Goal: Information Seeking & Learning: Check status

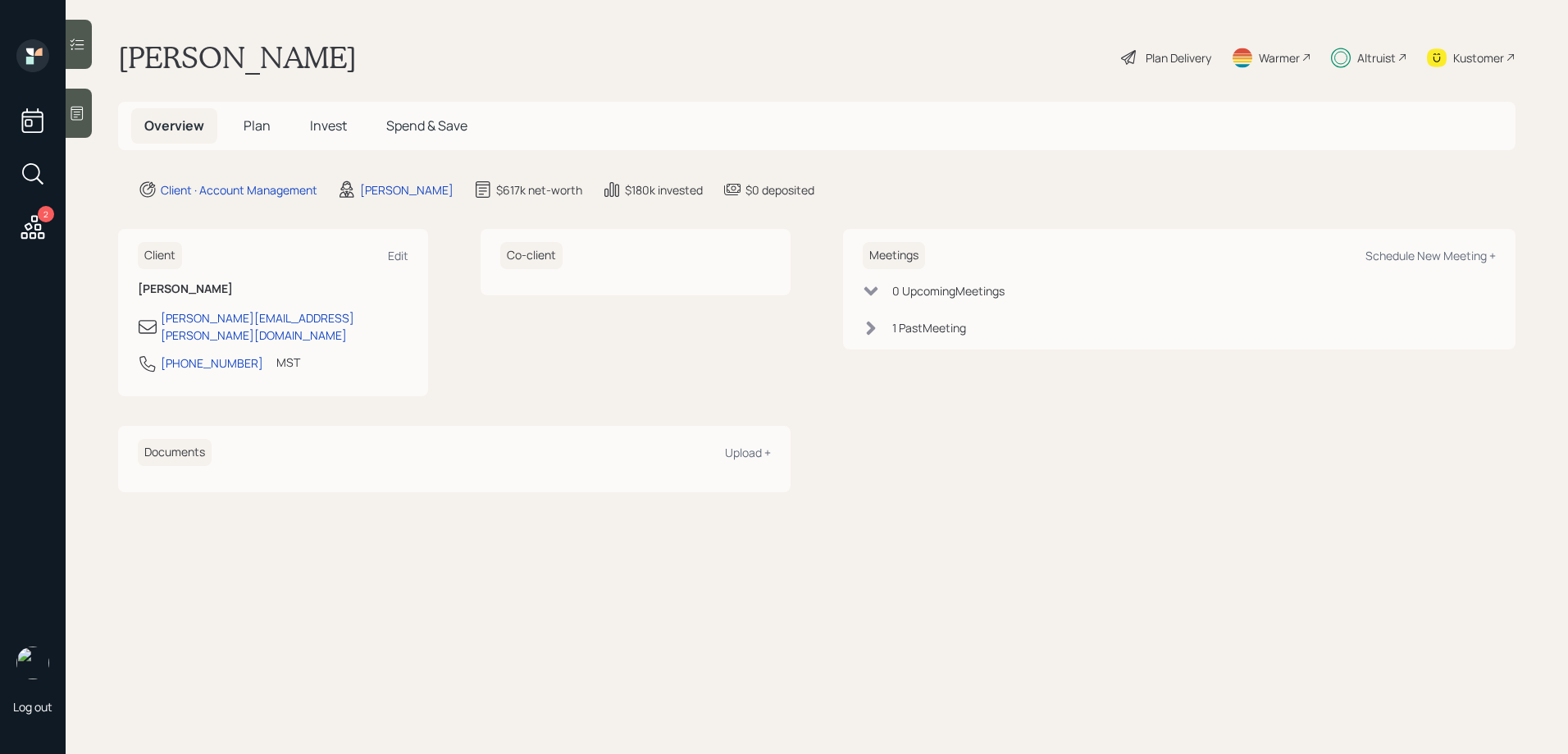
click at [326, 130] on span "Invest" at bounding box center [328, 125] width 37 height 18
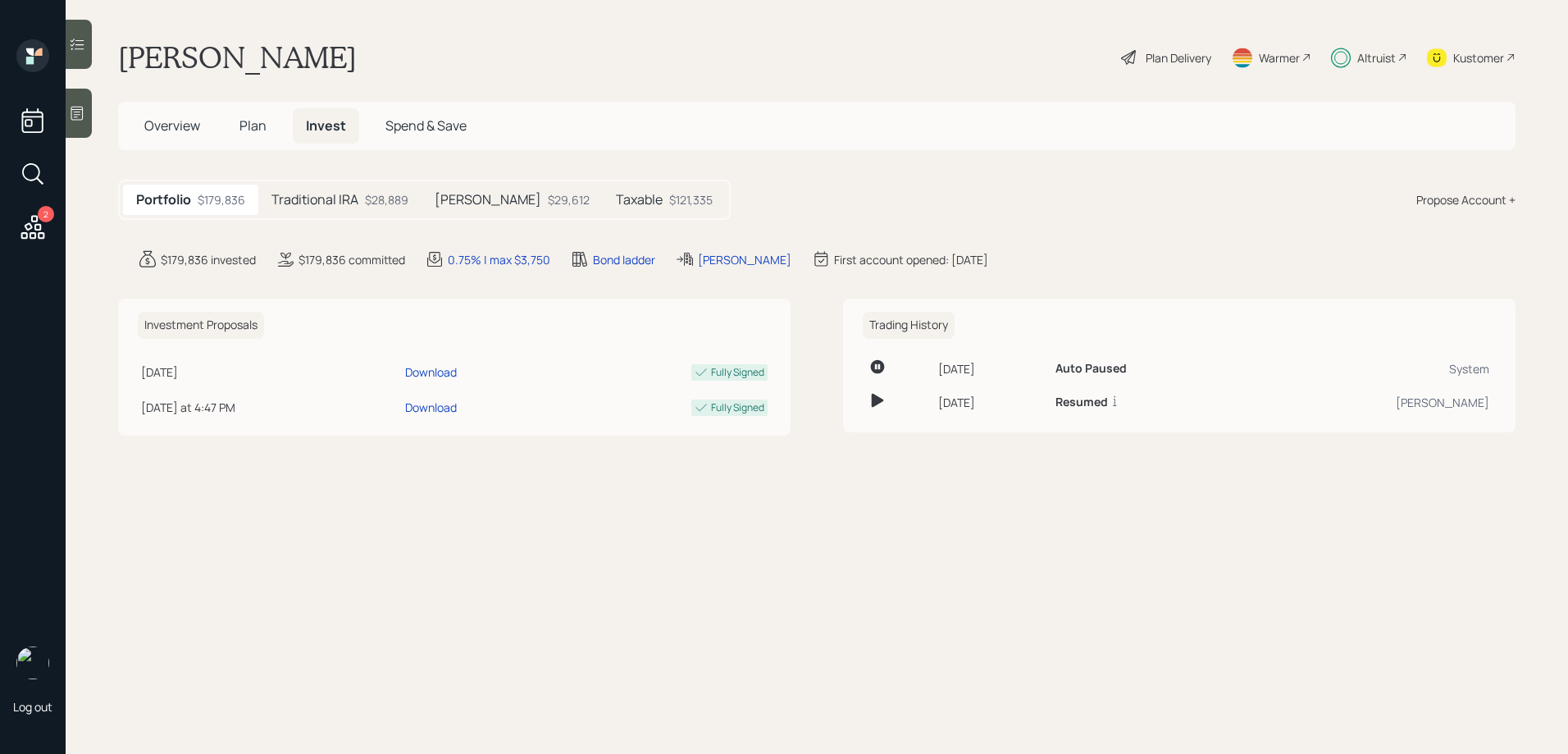
click at [84, 53] on div at bounding box center [78, 44] width 26 height 49
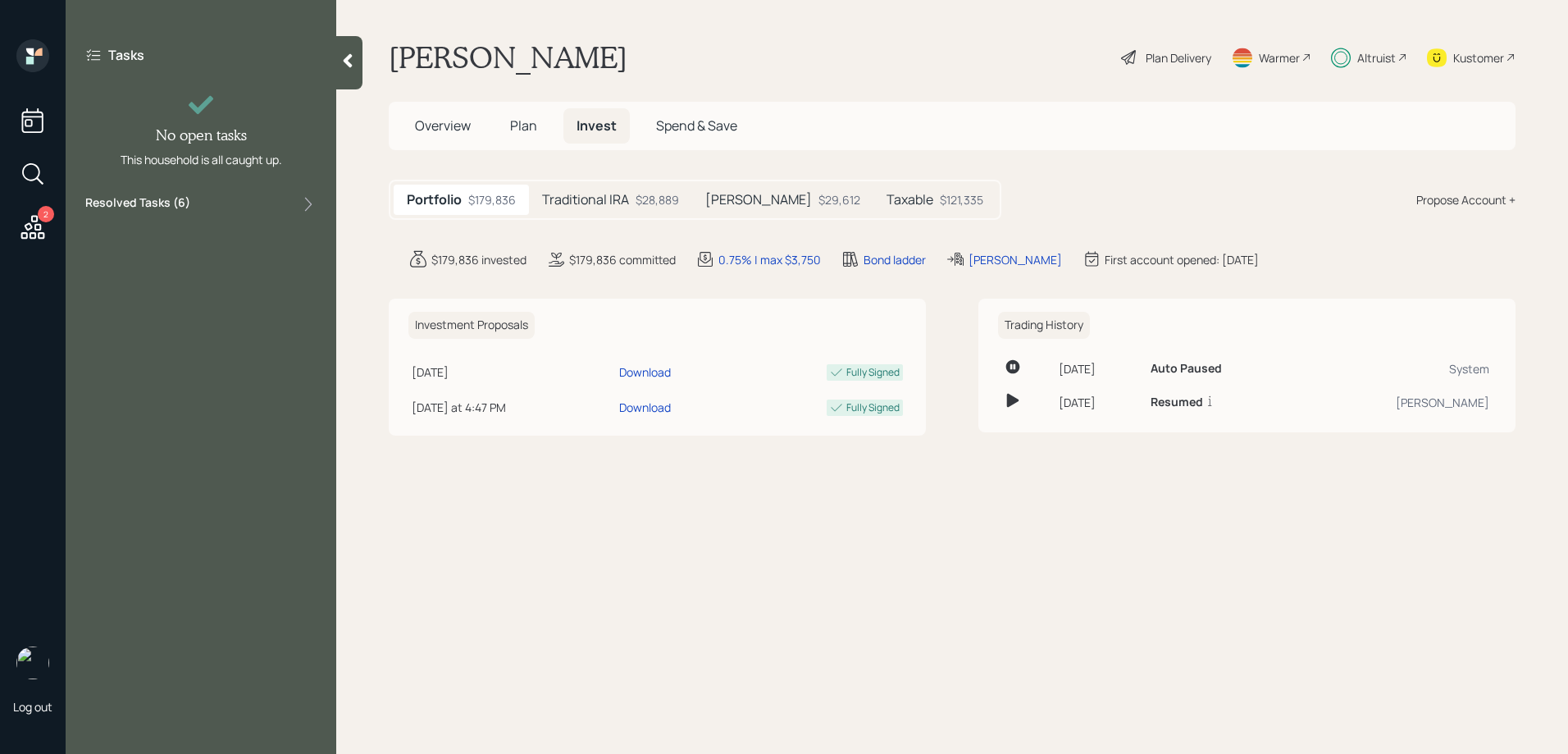
click at [159, 207] on label "Resolved Tasks ( 6 )" at bounding box center [138, 204] width 105 height 20
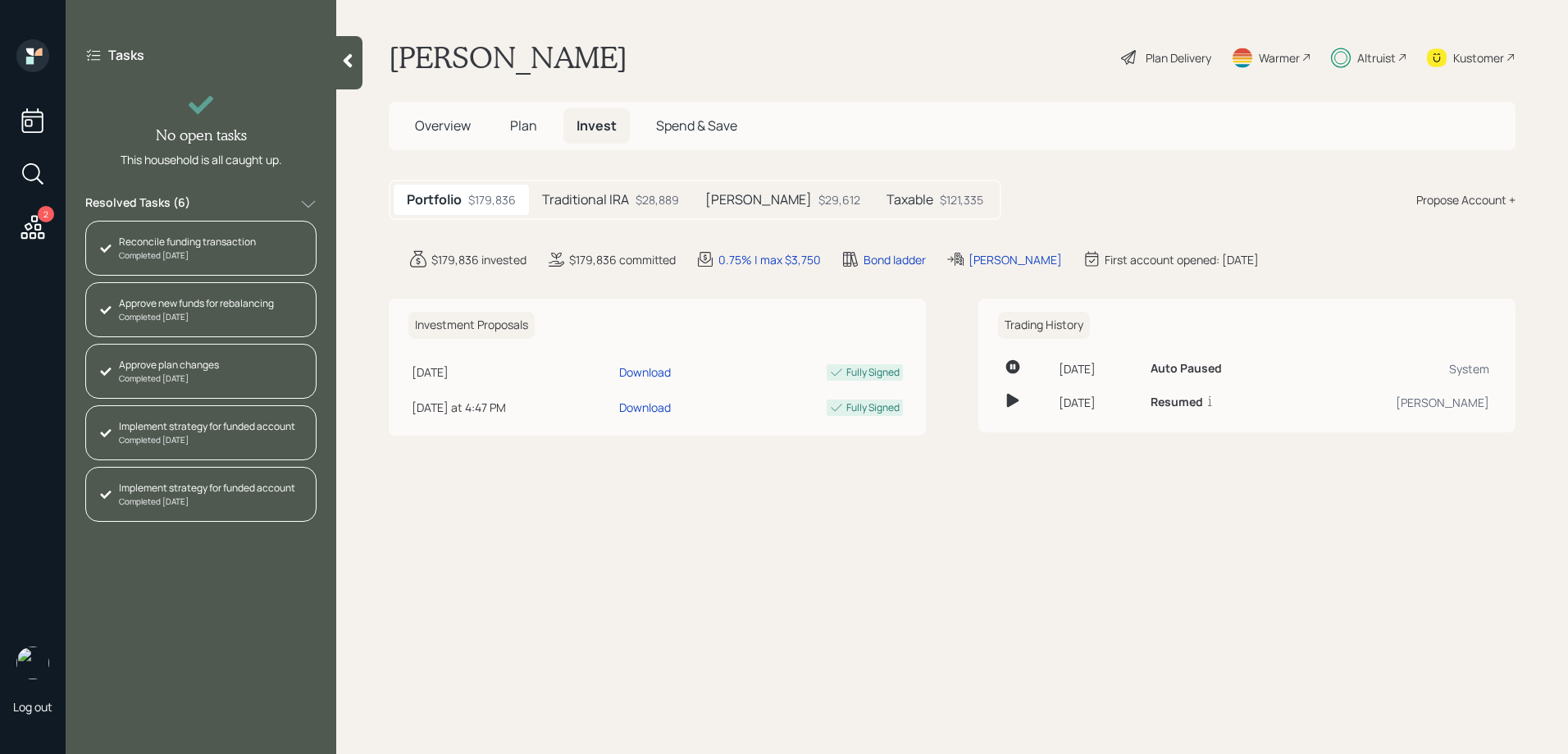
scroll to position [55, 0]
click at [604, 192] on h5 "Traditional IRA" at bounding box center [586, 199] width 87 height 15
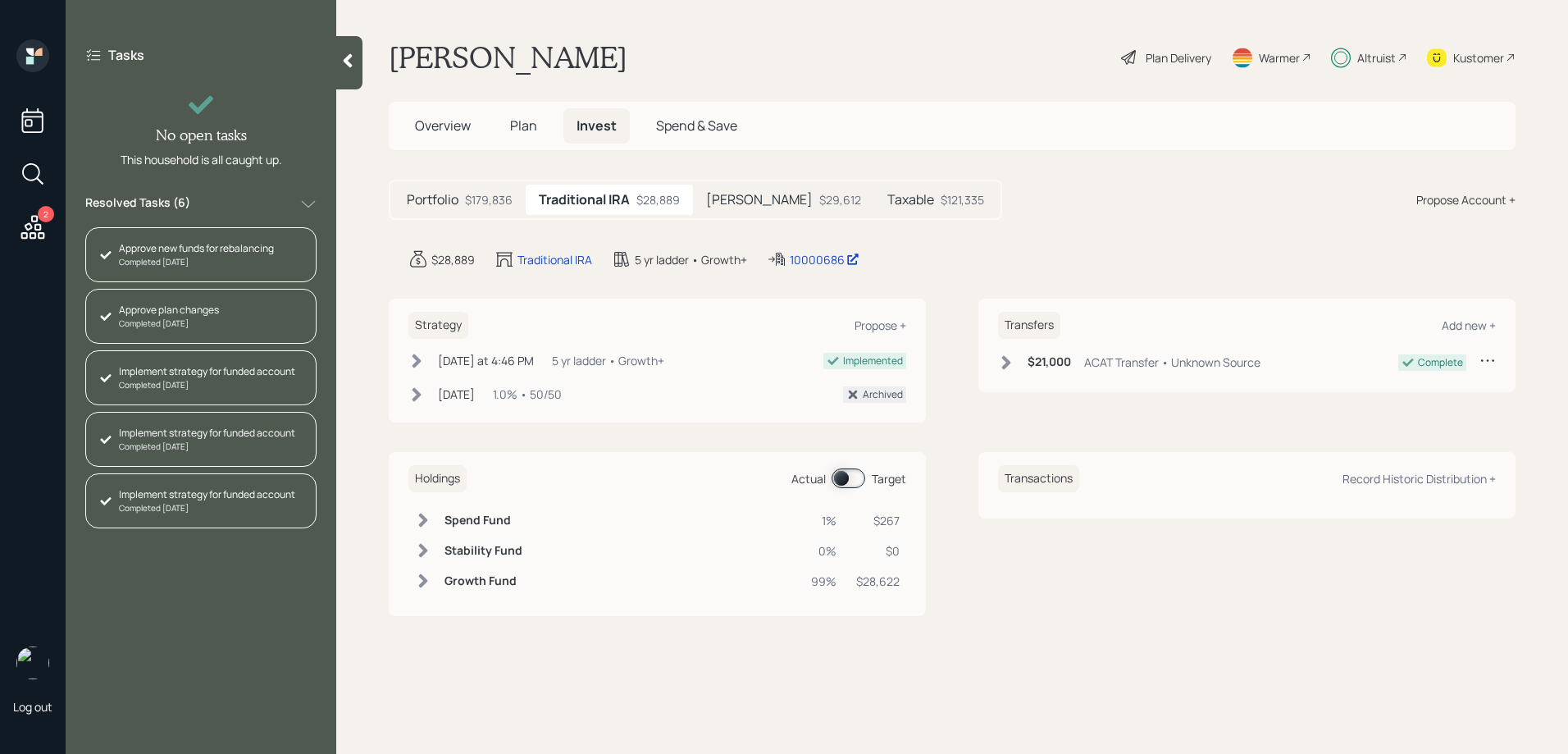
click at [819, 194] on div "$29,612" at bounding box center [840, 199] width 42 height 17
click at [940, 191] on div "$121,335" at bounding box center [962, 199] width 44 height 17
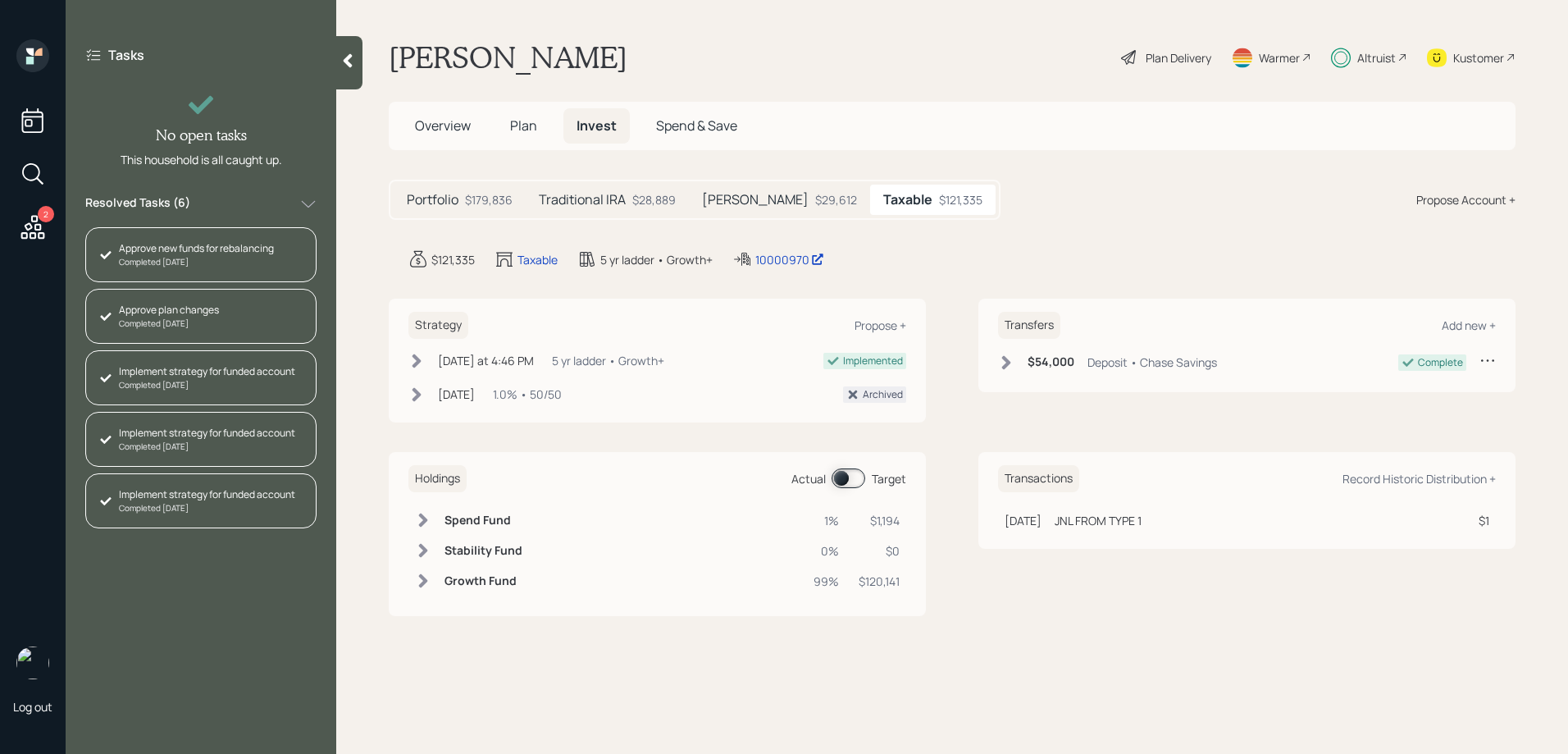
click at [815, 199] on div "$29,612" at bounding box center [836, 199] width 42 height 17
click at [618, 210] on div "Traditional IRA $28,889" at bounding box center [607, 199] width 163 height 30
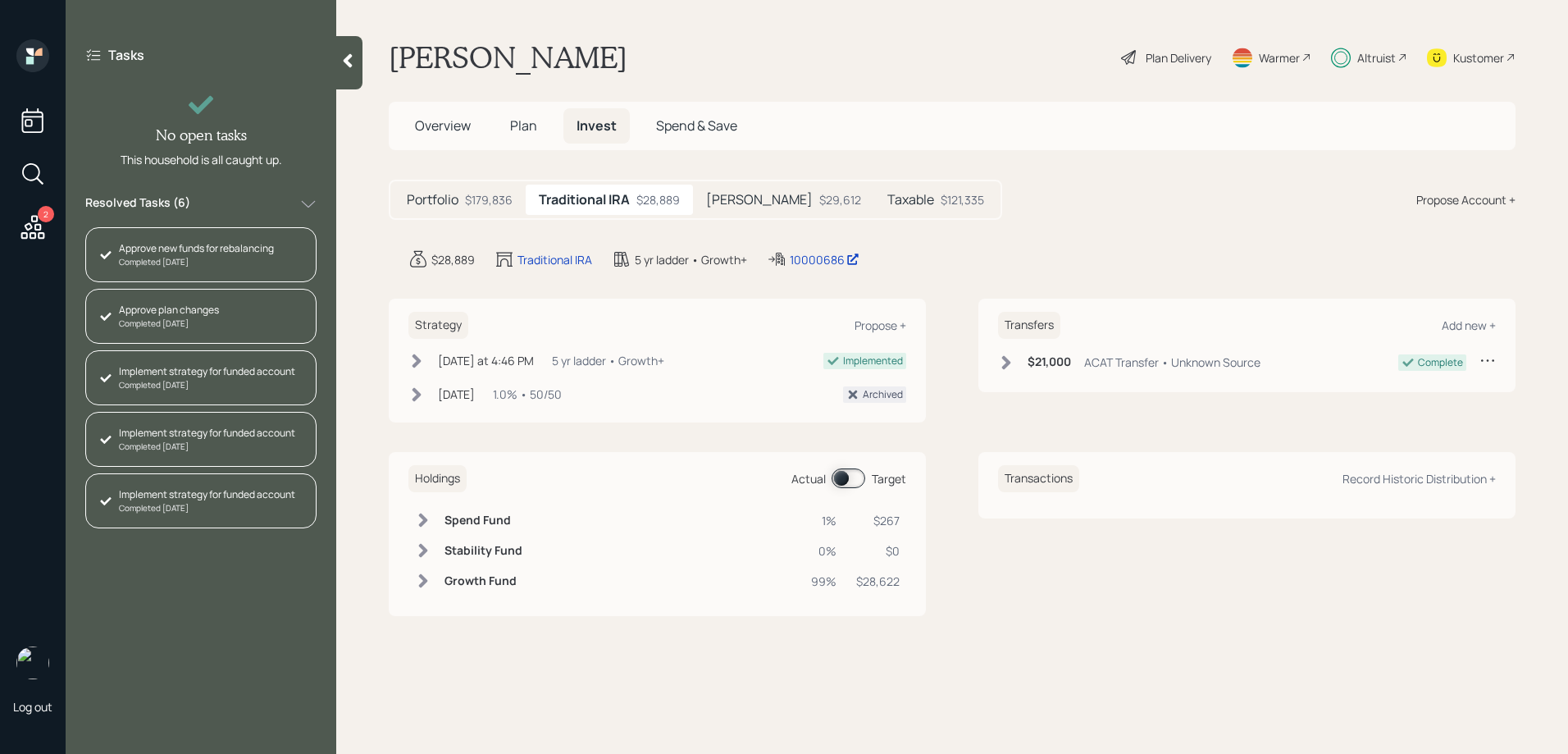
click at [730, 195] on h5 "[PERSON_NAME]" at bounding box center [760, 199] width 107 height 15
click at [634, 197] on div "$28,889" at bounding box center [654, 199] width 44 height 17
click at [722, 198] on h5 "[PERSON_NAME]" at bounding box center [760, 199] width 107 height 15
click at [886, 204] on h5 "Taxable" at bounding box center [910, 199] width 47 height 15
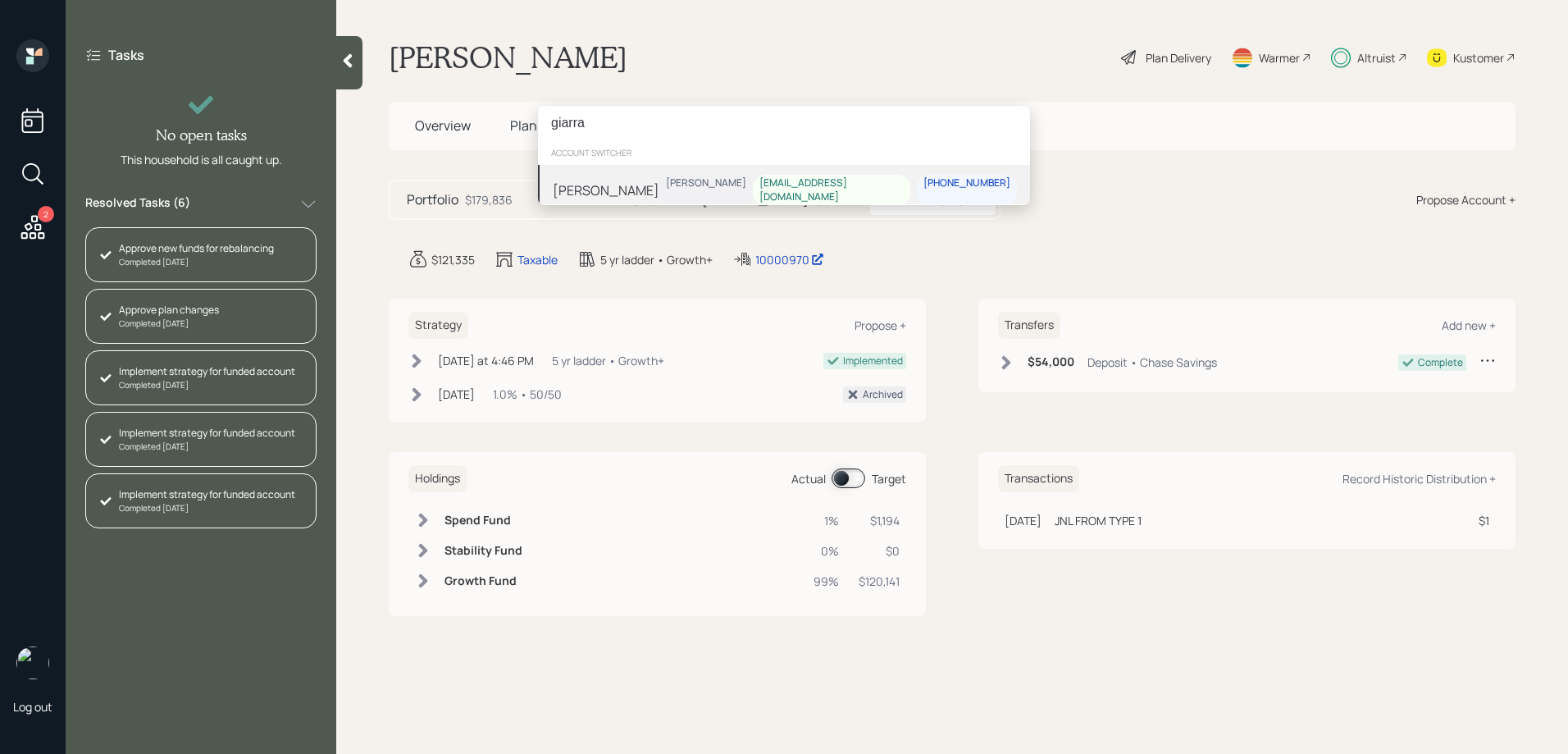
type input "giarra"
